Goal: Transaction & Acquisition: Purchase product/service

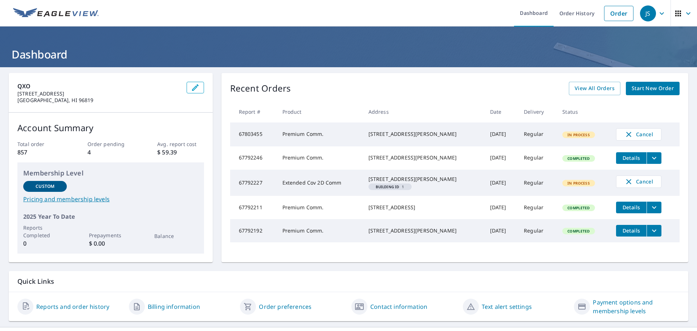
click at [258, 163] on td "67792246" at bounding box center [253, 157] width 46 height 23
click at [650, 160] on icon "filesDropdownBtn-67792246" at bounding box center [654, 158] width 9 height 9
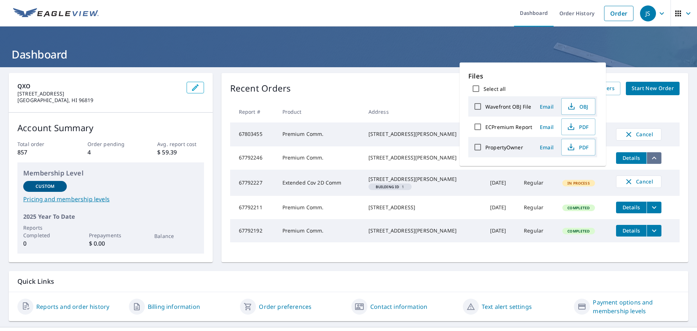
click at [650, 160] on icon "filesDropdownBtn-67792246" at bounding box center [654, 158] width 9 height 9
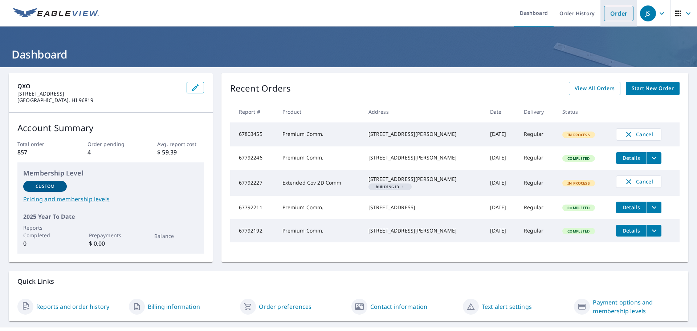
click at [621, 16] on link "Order" at bounding box center [618, 13] width 29 height 15
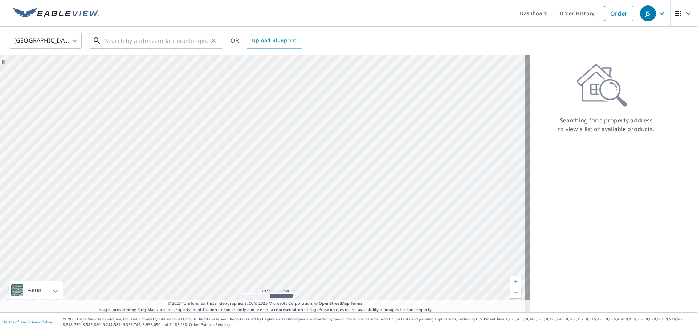
click at [144, 41] on input "text" at bounding box center [156, 40] width 103 height 20
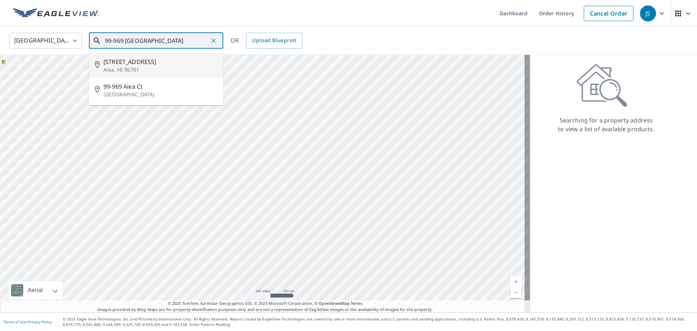
click at [133, 60] on span "[STREET_ADDRESS]" at bounding box center [160, 61] width 114 height 9
type input "[STREET_ADDRESS][PERSON_NAME]"
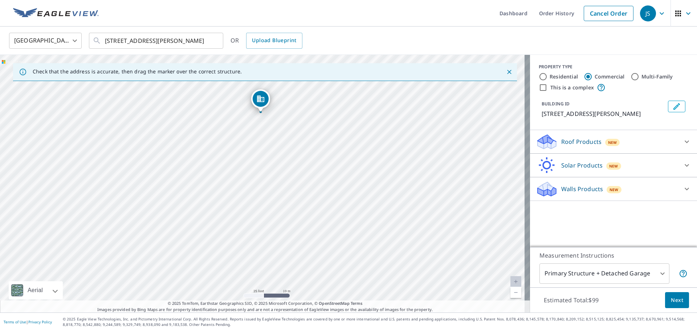
drag, startPoint x: 271, startPoint y: 193, endPoint x: 263, endPoint y: 132, distance: 62.2
click at [269, 123] on div "[STREET_ADDRESS][PERSON_NAME]" at bounding box center [265, 183] width 530 height 257
drag, startPoint x: 135, startPoint y: 122, endPoint x: 111, endPoint y: 157, distance: 42.5
click at [111, 157] on div "[STREET_ADDRESS][PERSON_NAME]" at bounding box center [265, 183] width 530 height 257
click at [630, 77] on input "Multi-Family" at bounding box center [634, 76] width 9 height 9
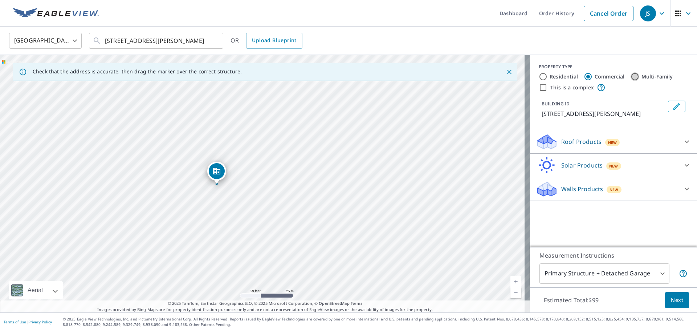
radio input "true"
type input "2"
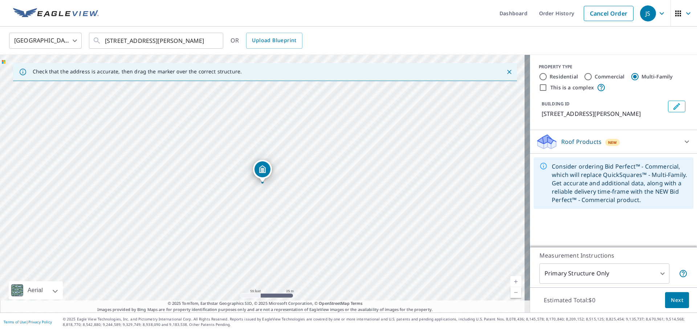
click at [539, 76] on input "Residential" at bounding box center [543, 76] width 9 height 9
radio input "true"
type input "1"
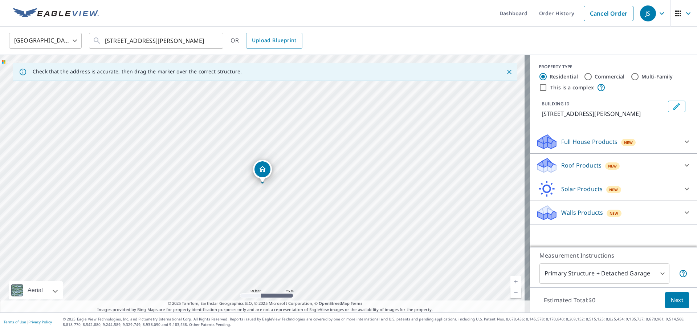
click at [539, 87] on input "This is a complex" at bounding box center [543, 87] width 9 height 9
checkbox input "true"
radio input "false"
radio input "true"
type input "4"
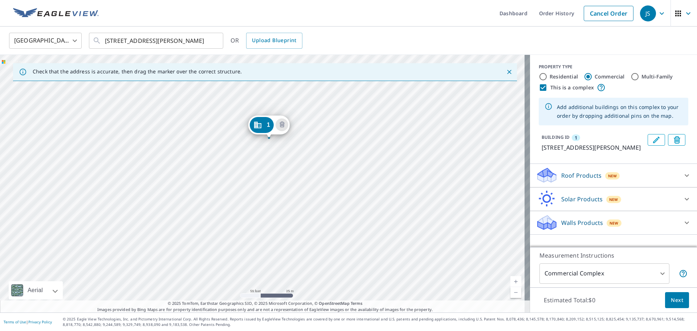
drag, startPoint x: 259, startPoint y: 172, endPoint x: 266, endPoint y: 127, distance: 45.1
drag, startPoint x: 257, startPoint y: 173, endPoint x: 164, endPoint y: 199, distance: 97.1
drag, startPoint x: 384, startPoint y: 237, endPoint x: 380, endPoint y: 191, distance: 46.6
click at [380, 191] on div "[STREET_ADDRESS][PERSON_NAME]" at bounding box center [265, 183] width 530 height 257
click at [412, 233] on div "[STREET_ADDRESS][PERSON_NAME]" at bounding box center [265, 183] width 530 height 257
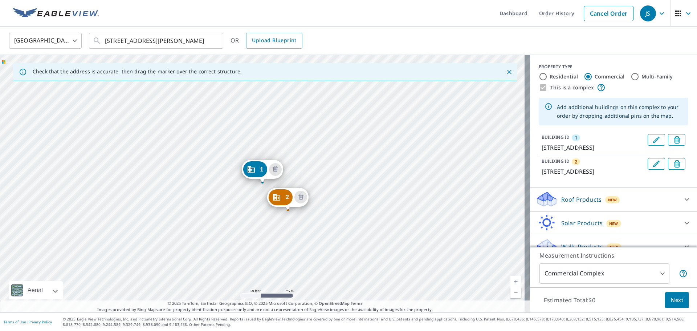
drag, startPoint x: 413, startPoint y: 261, endPoint x: 285, endPoint y: 193, distance: 145.0
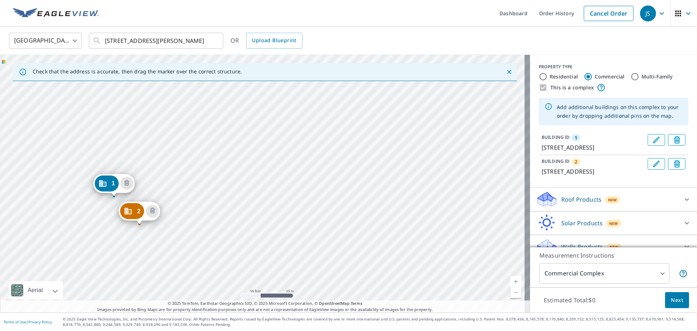
drag, startPoint x: 315, startPoint y: 171, endPoint x: 191, endPoint y: 184, distance: 125.1
click at [191, 184] on div "2 99-[STREET_ADDRESS][PERSON_NAME] 1 99-[GEOGRAPHIC_DATA][STREET_ADDRESS][PERSO…" at bounding box center [265, 183] width 530 height 257
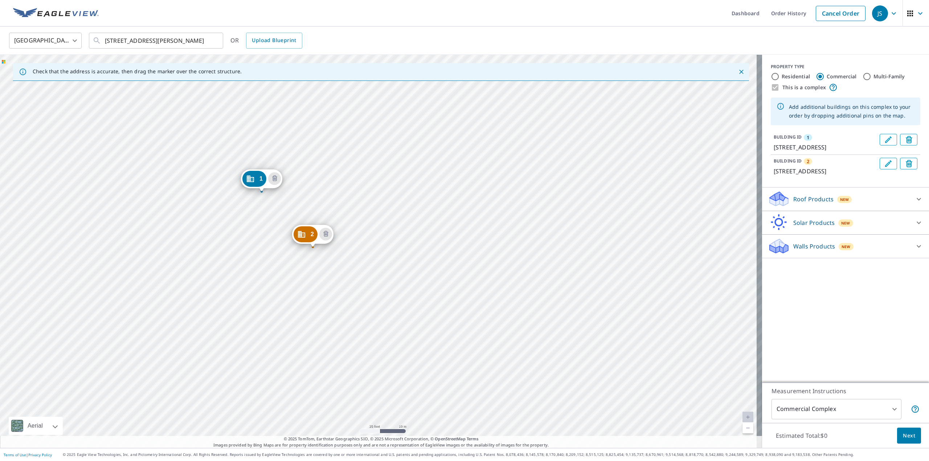
drag, startPoint x: 402, startPoint y: 292, endPoint x: 365, endPoint y: 209, distance: 91.2
click at [365, 209] on div "2 99-[STREET_ADDRESS][PERSON_NAME] 1 99-[GEOGRAPHIC_DATA][STREET_ADDRESS][PERSO…" at bounding box center [381, 251] width 762 height 393
drag, startPoint x: 310, startPoint y: 239, endPoint x: 307, endPoint y: 250, distance: 11.3
drag, startPoint x: 564, startPoint y: 306, endPoint x: 462, endPoint y: 236, distance: 124.1
click at [462, 236] on div "2 99-[STREET_ADDRESS][PERSON_NAME] 1 99-[GEOGRAPHIC_DATA][STREET_ADDRESS][PERSO…" at bounding box center [381, 251] width 762 height 393
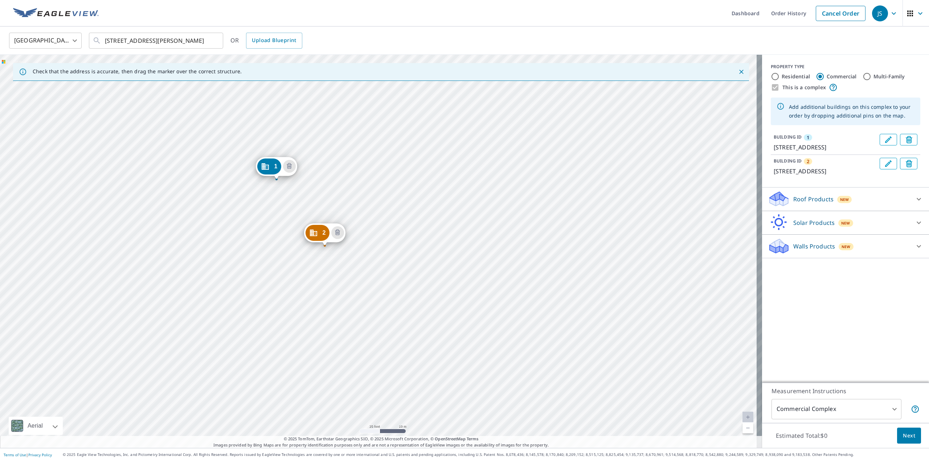
click at [347, 289] on div "2 99-[STREET_ADDRESS][PERSON_NAME] 1 99-[GEOGRAPHIC_DATA][STREET_ADDRESS][PERSO…" at bounding box center [381, 251] width 762 height 393
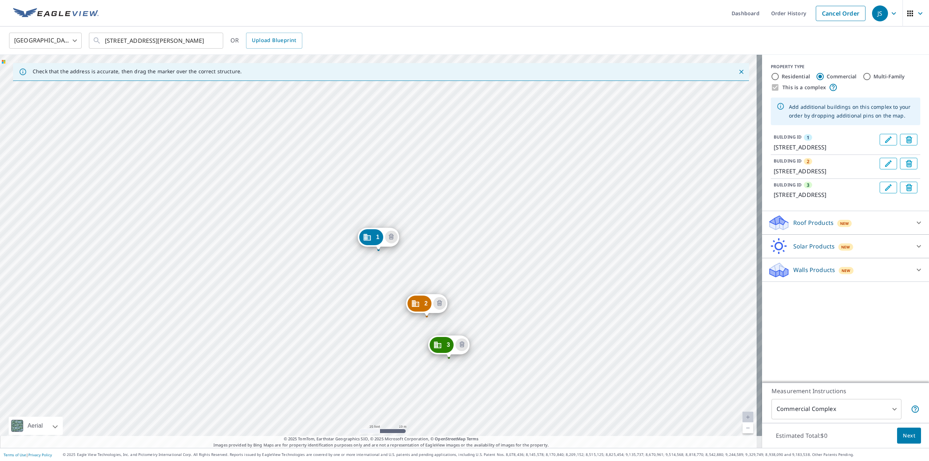
click at [492, 330] on div "2 99-[STREET_ADDRESS][PERSON_NAME] 3 99-[GEOGRAPHIC_DATA][STREET_ADDRESS][PERSO…" at bounding box center [381, 251] width 762 height 393
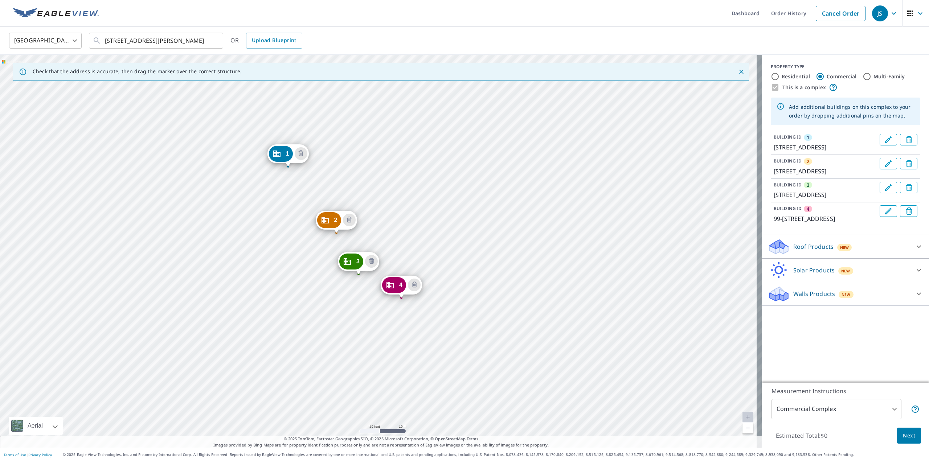
drag, startPoint x: 590, startPoint y: 372, endPoint x: 500, endPoint y: 289, distance: 123.0
click at [500, 289] on div "2 99-[STREET_ADDRESS][PERSON_NAME] 3 99-[GEOGRAPHIC_DATA][STREET_ADDRESS][PERSO…" at bounding box center [381, 251] width 762 height 393
click at [597, 330] on div "2 99-[STREET_ADDRESS][PERSON_NAME] 3 99-[GEOGRAPHIC_DATA][STREET_ADDRESS][PERSO…" at bounding box center [381, 251] width 762 height 393
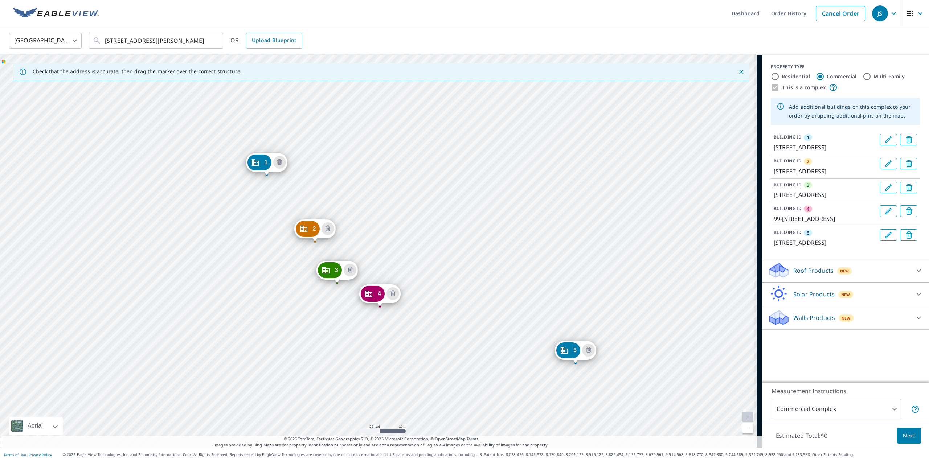
drag, startPoint x: 602, startPoint y: 355, endPoint x: 491, endPoint y: 280, distance: 134.5
click at [491, 280] on div "2 99-[STREET_ADDRESS][PERSON_NAME] 3 99-[GEOGRAPHIC_DATA][STREET_ADDRESS][PERSO…" at bounding box center [381, 251] width 762 height 393
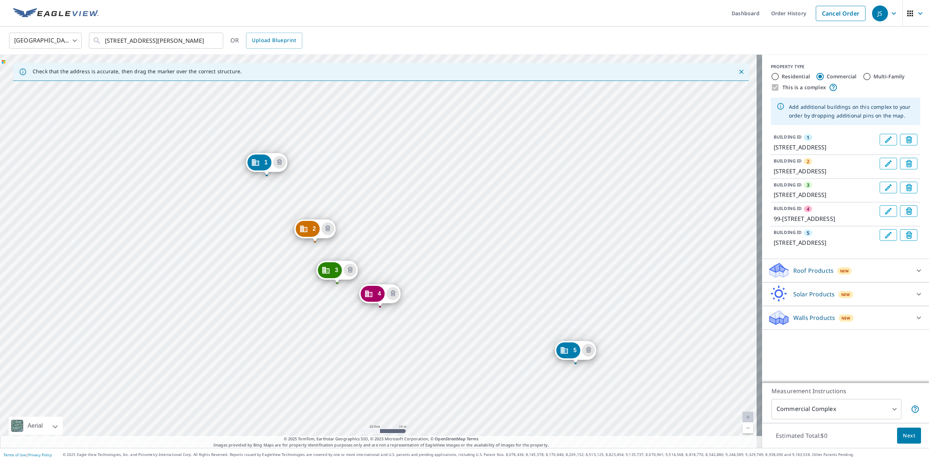
click at [632, 330] on div "2 99-[STREET_ADDRESS][PERSON_NAME] 3 99-[GEOGRAPHIC_DATA][STREET_ADDRESS][PERSO…" at bounding box center [381, 251] width 762 height 393
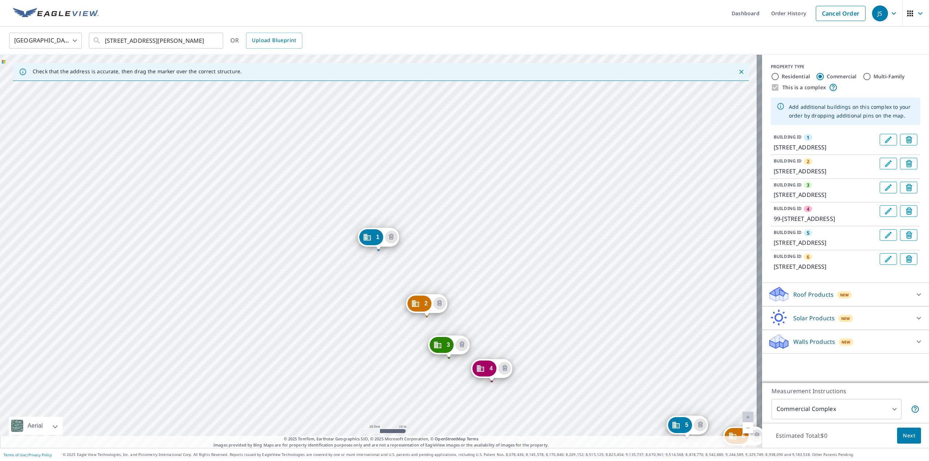
click at [569, 330] on div "2 99-[STREET_ADDRESS][PERSON_NAME] 3 99-[STREET_ADDRESS][PERSON_NAME] 4 99-[GEO…" at bounding box center [381, 251] width 762 height 393
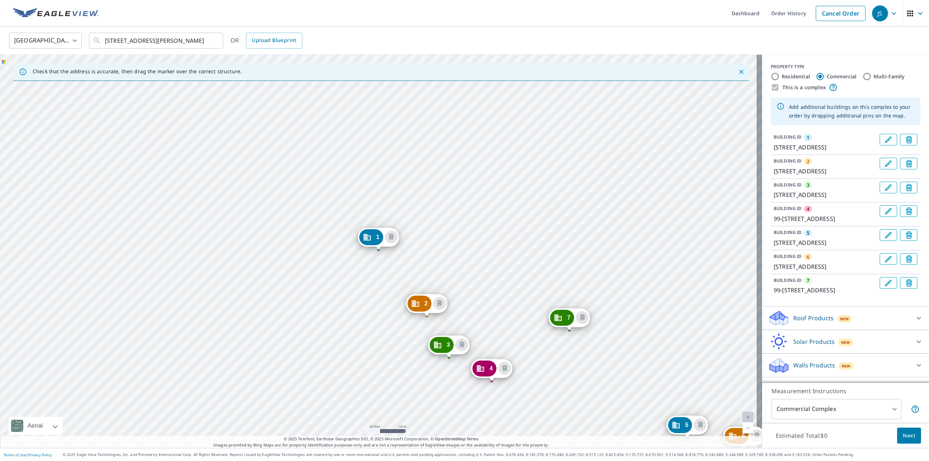
click at [508, 287] on div "2 99-[STREET_ADDRESS][PERSON_NAME] 3 99-[STREET_ADDRESS][PERSON_NAME] 4 99-[GEO…" at bounding box center [381, 251] width 762 height 393
click at [514, 139] on div "2 99-[STREET_ADDRESS][PERSON_NAME] 3 99-[GEOGRAPHIC_DATA][STREET_ADDRESS][PERSO…" at bounding box center [381, 251] width 762 height 393
click at [514, 138] on div "2 99-[STREET_ADDRESS][PERSON_NAME] 3 99-[GEOGRAPHIC_DATA][STREET_ADDRESS][PERSO…" at bounding box center [381, 251] width 762 height 393
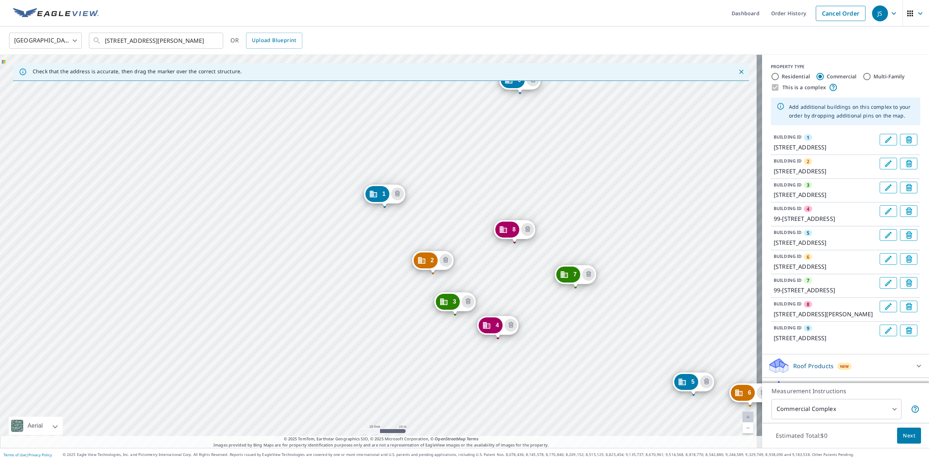
drag, startPoint x: 571, startPoint y: 259, endPoint x: 577, endPoint y: 216, distance: 43.6
click at [577, 216] on div "2 99-[STREET_ADDRESS][PERSON_NAME] 3 99-[GEOGRAPHIC_DATA][STREET_ADDRESS][PERSO…" at bounding box center [381, 251] width 762 height 393
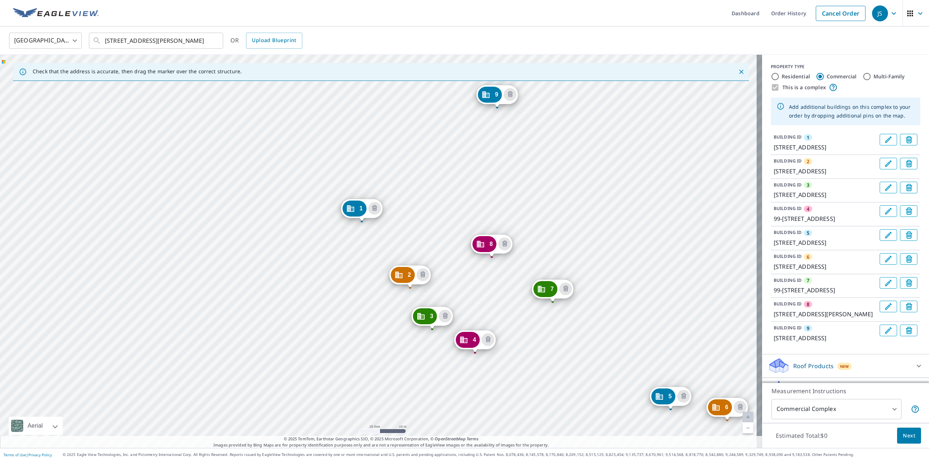
drag, startPoint x: 577, startPoint y: 216, endPoint x: 554, endPoint y: 230, distance: 27.1
click at [554, 230] on div "2 99-[STREET_ADDRESS][PERSON_NAME] 3 99-[GEOGRAPHIC_DATA][STREET_ADDRESS][PERSO…" at bounding box center [381, 251] width 762 height 393
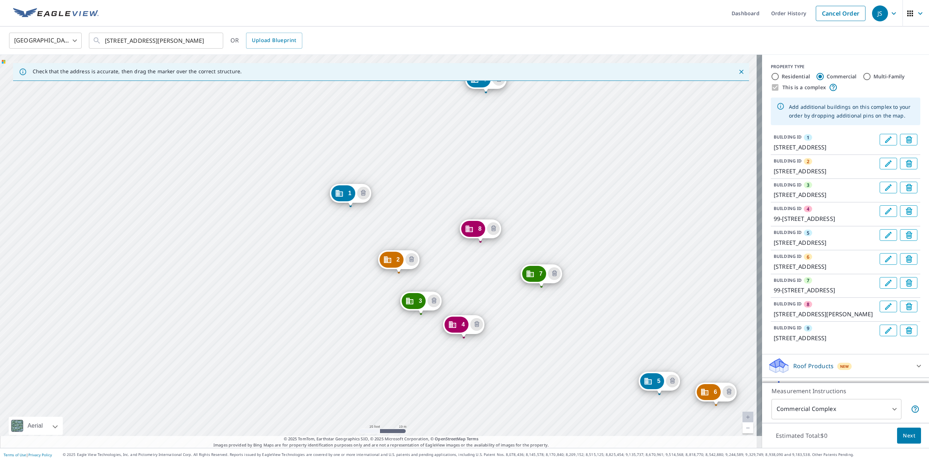
drag, startPoint x: 672, startPoint y: 365, endPoint x: 661, endPoint y: 350, distance: 18.9
click at [661, 330] on div "2 99-[STREET_ADDRESS][PERSON_NAME] 3 99-[GEOGRAPHIC_DATA][STREET_ADDRESS][PERSO…" at bounding box center [381, 251] width 762 height 393
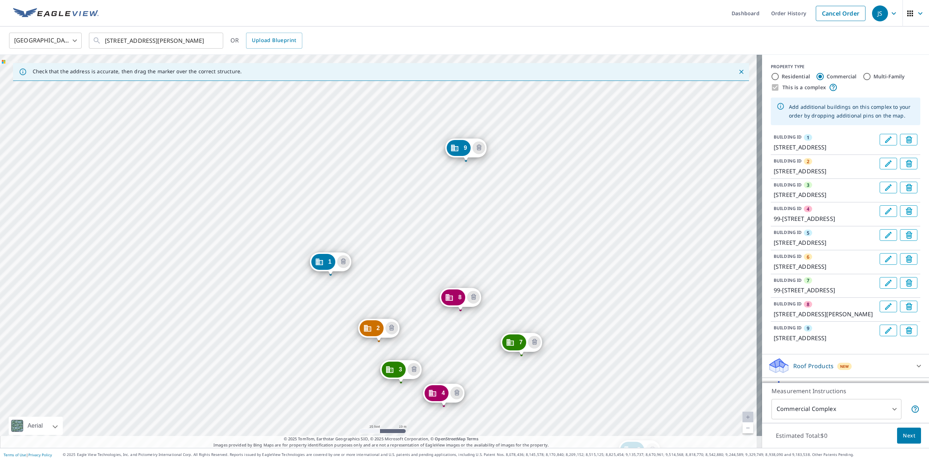
drag, startPoint x: 680, startPoint y: 237, endPoint x: 660, endPoint y: 306, distance: 71.4
click at [660, 306] on div "2 99-[STREET_ADDRESS][PERSON_NAME] 3 99-[GEOGRAPHIC_DATA][STREET_ADDRESS][PERSO…" at bounding box center [381, 251] width 762 height 393
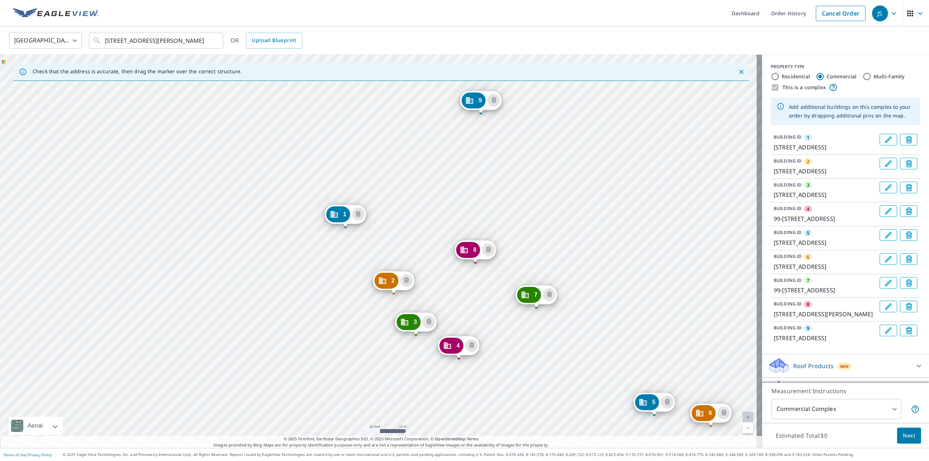
drag, startPoint x: 529, startPoint y: 308, endPoint x: 544, endPoint y: 261, distance: 49.8
click at [544, 261] on div "2 99-[STREET_ADDRESS][PERSON_NAME] 3 99-[GEOGRAPHIC_DATA][STREET_ADDRESS][PERSO…" at bounding box center [381, 251] width 762 height 393
click at [696, 330] on span "Next" at bounding box center [909, 435] width 12 height 9
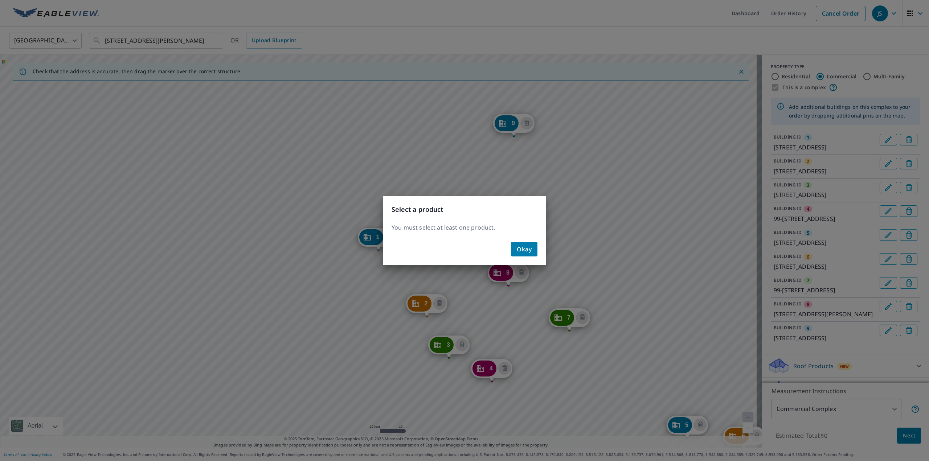
click at [524, 251] on span "Okay" at bounding box center [524, 249] width 15 height 10
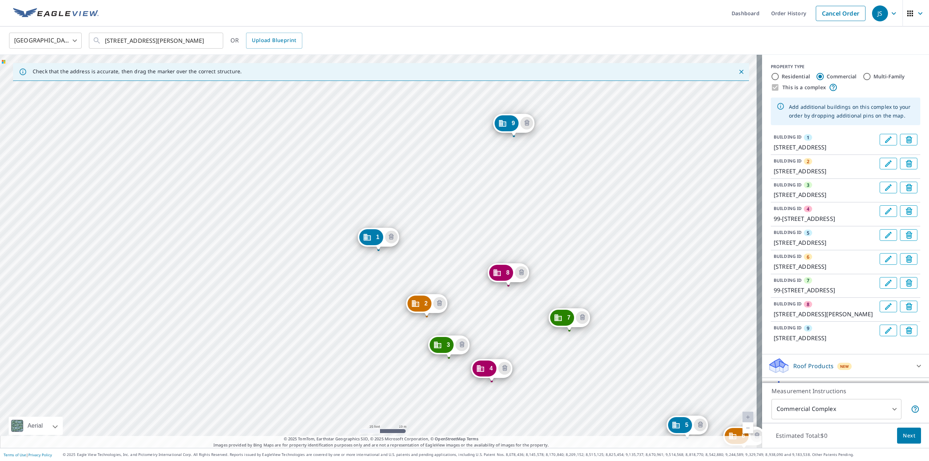
scroll to position [86, 0]
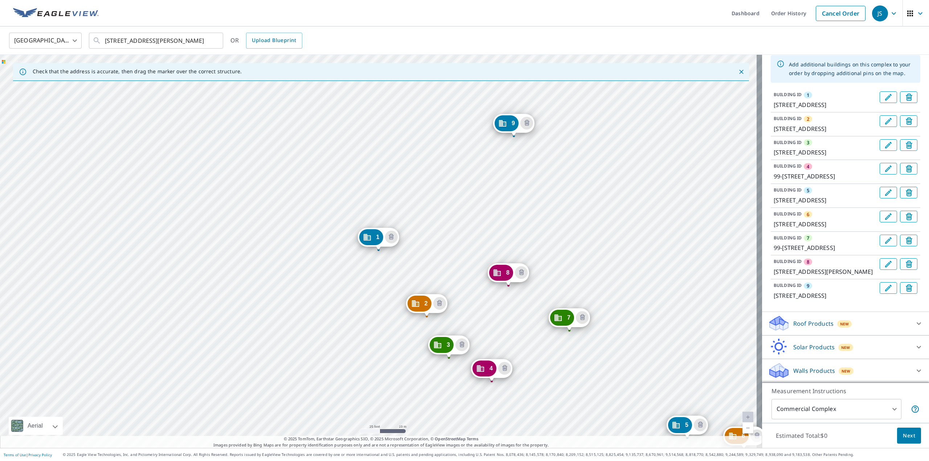
click at [696, 325] on div "New" at bounding box center [844, 323] width 15 height 7
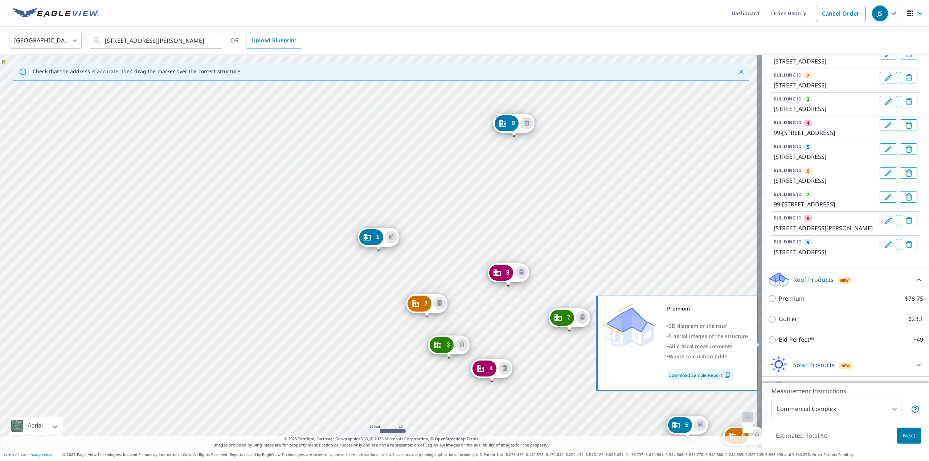
click at [696, 303] on p "Premium" at bounding box center [792, 298] width 26 height 9
click at [696, 303] on input "Premium $78.75" at bounding box center [773, 298] width 11 height 9
checkbox input "true"
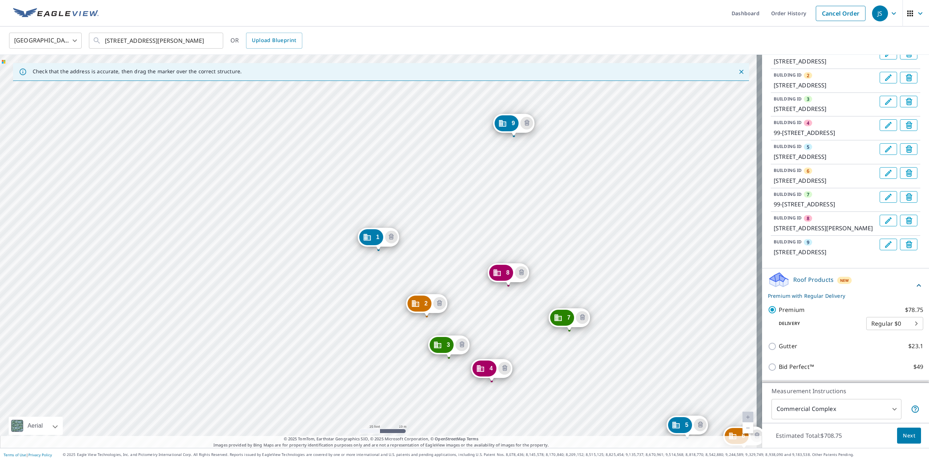
click at [696, 330] on span "Next" at bounding box center [909, 435] width 12 height 9
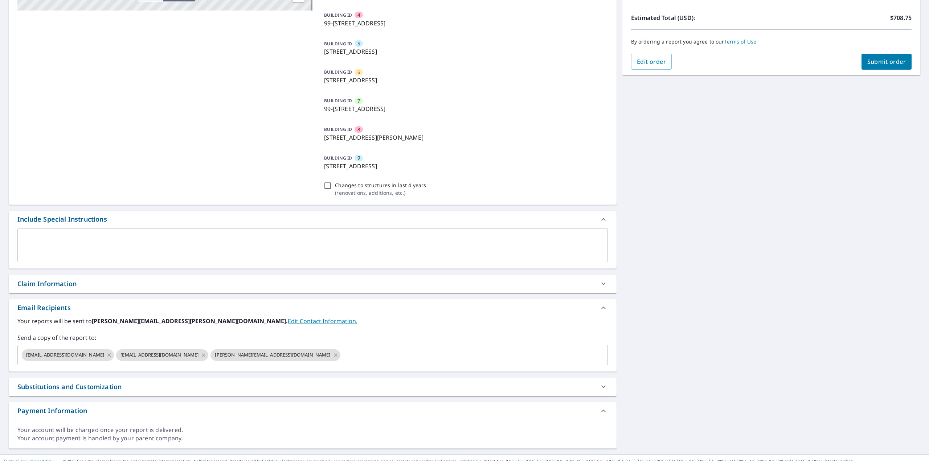
scroll to position [184, 0]
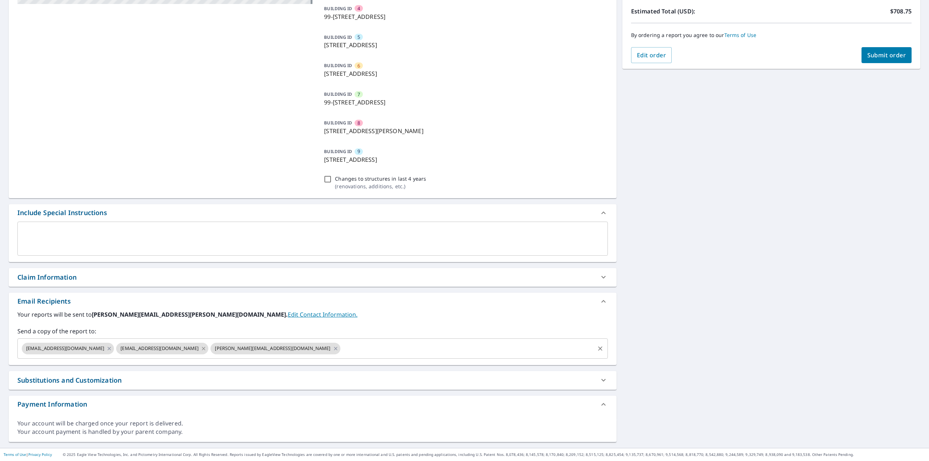
click at [206, 330] on icon at bounding box center [204, 349] width 6 height 8
checkbox input "true"
click at [247, 330] on input "text" at bounding box center [420, 349] width 347 height 14
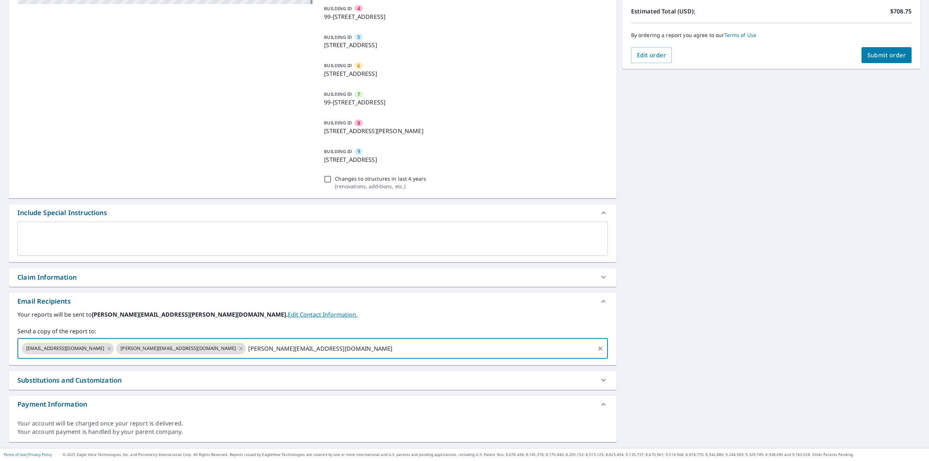
type input "[PERSON_NAME][EMAIL_ADDRESS][DOMAIN_NAME]"
click at [317, 315] on label "Your reports will be sent to [PERSON_NAME][EMAIL_ADDRESS][PERSON_NAME][DOMAIN_N…" at bounding box center [312, 314] width 590 height 9
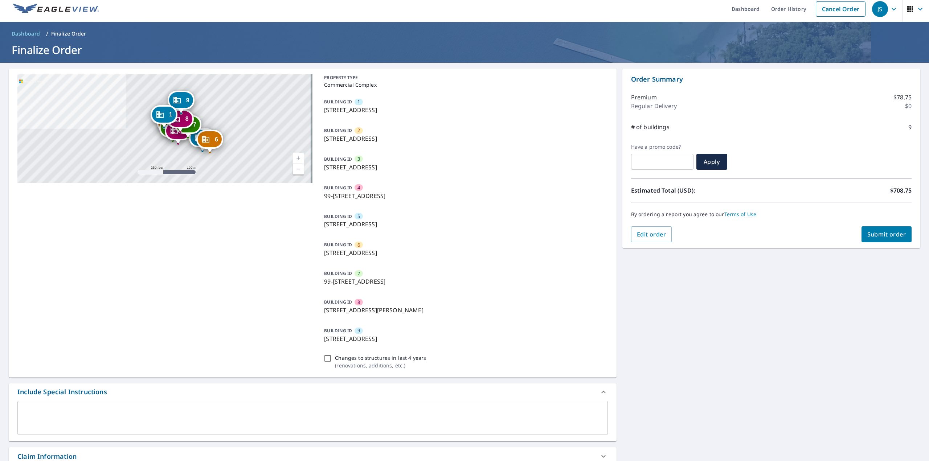
scroll to position [0, 0]
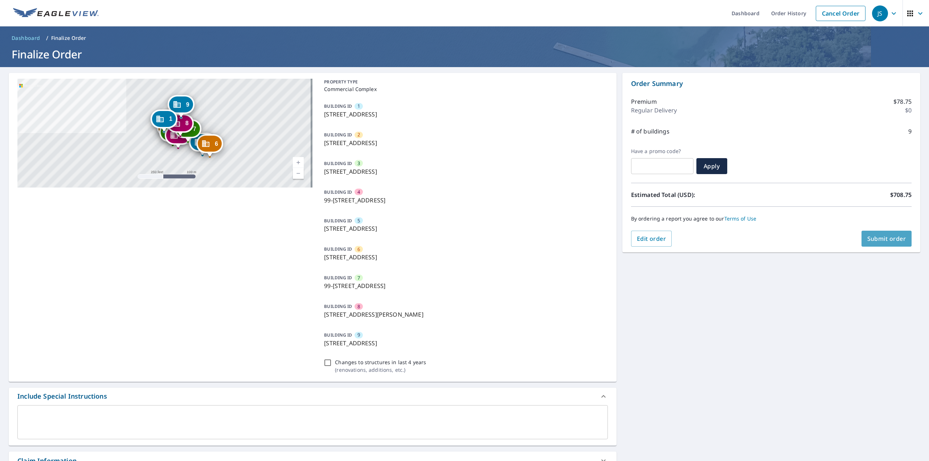
click at [696, 236] on button "Submit order" at bounding box center [887, 239] width 50 height 16
checkbox input "true"
